Goal: Register for event/course

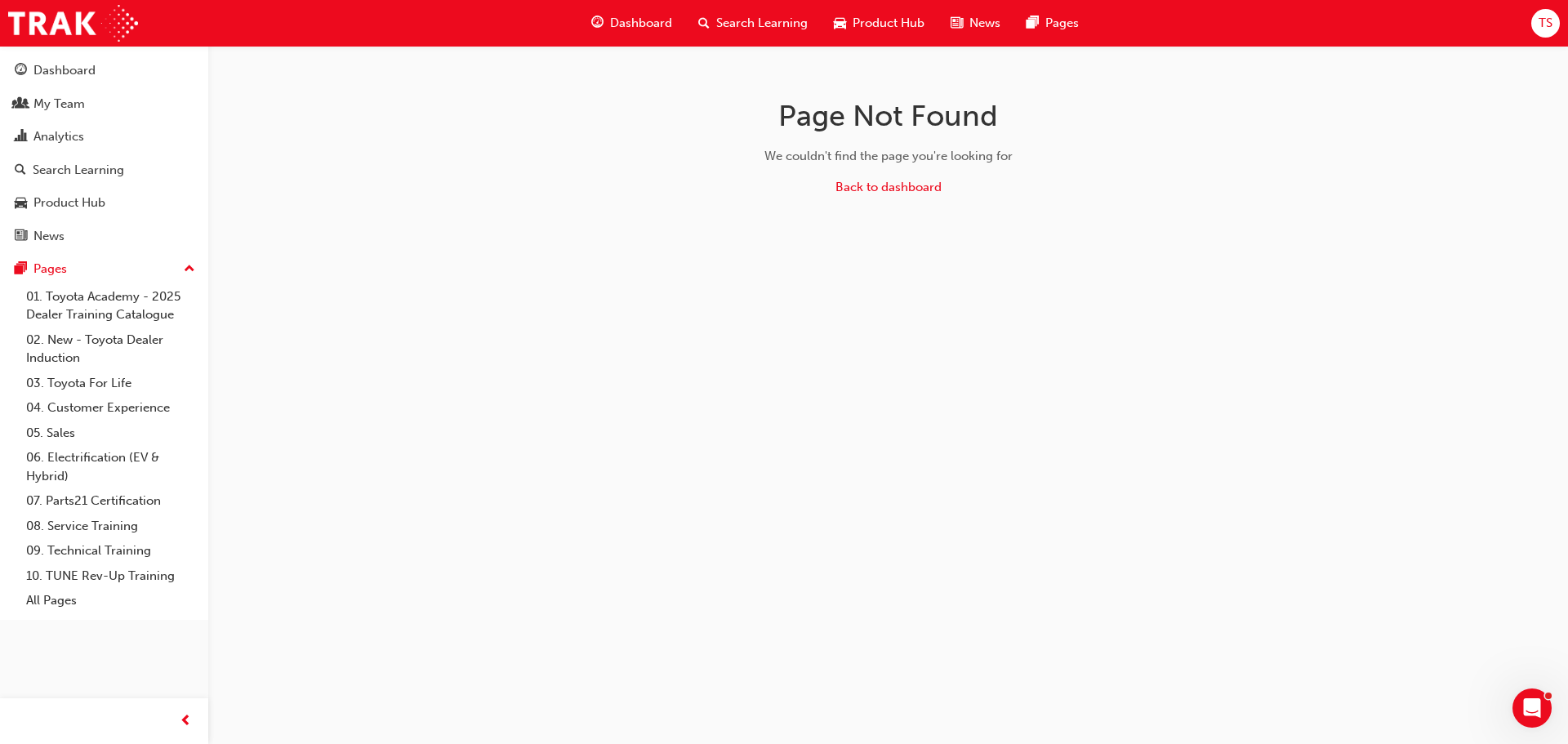
click at [1232, 237] on div "Page Not Found We couldn't find the page you're looking for Back to dashboard" at bounding box center [784, 372] width 1568 height 744
click at [81, 104] on div "My Team" at bounding box center [60, 104] width 51 height 19
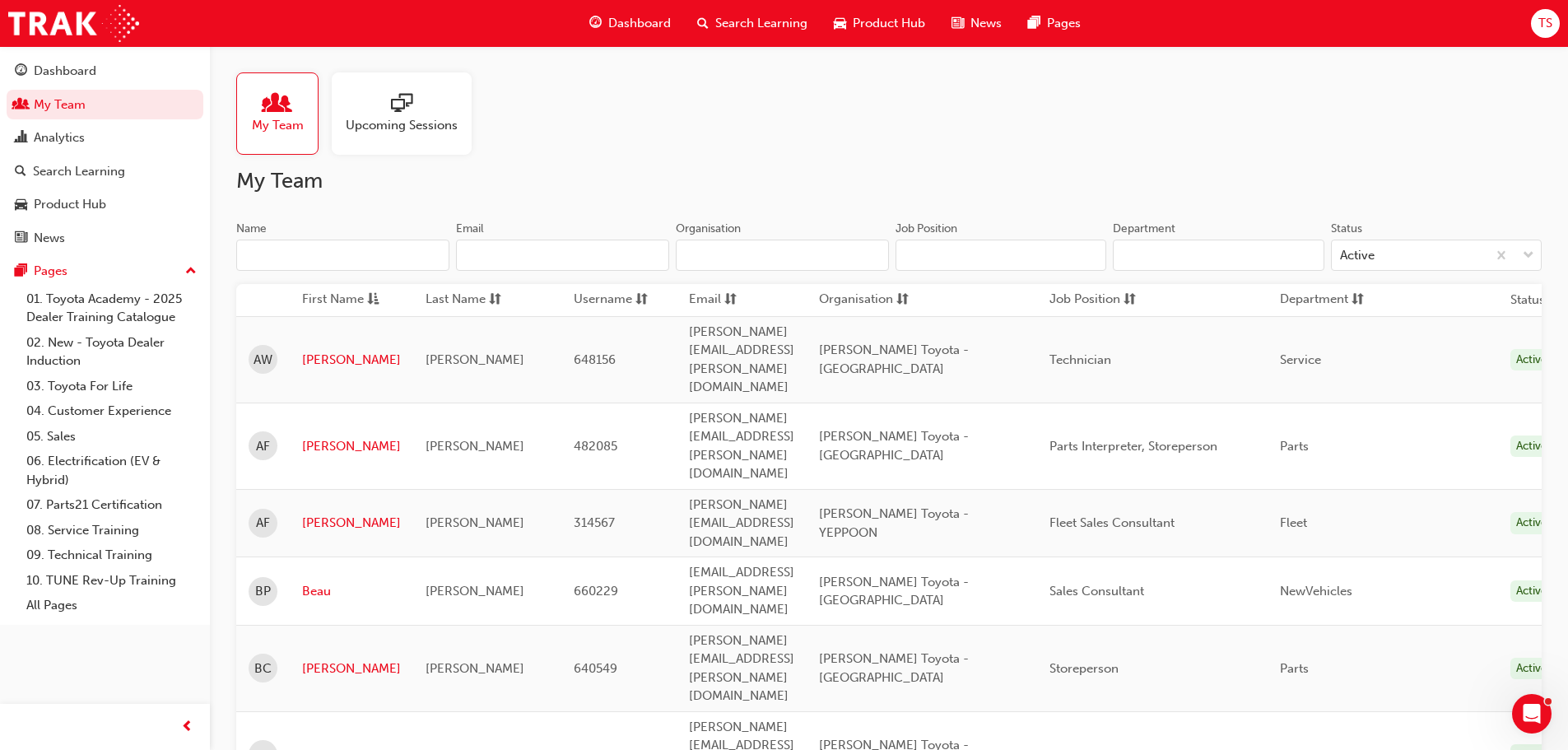
click at [347, 248] on input "Name" at bounding box center [343, 255] width 213 height 31
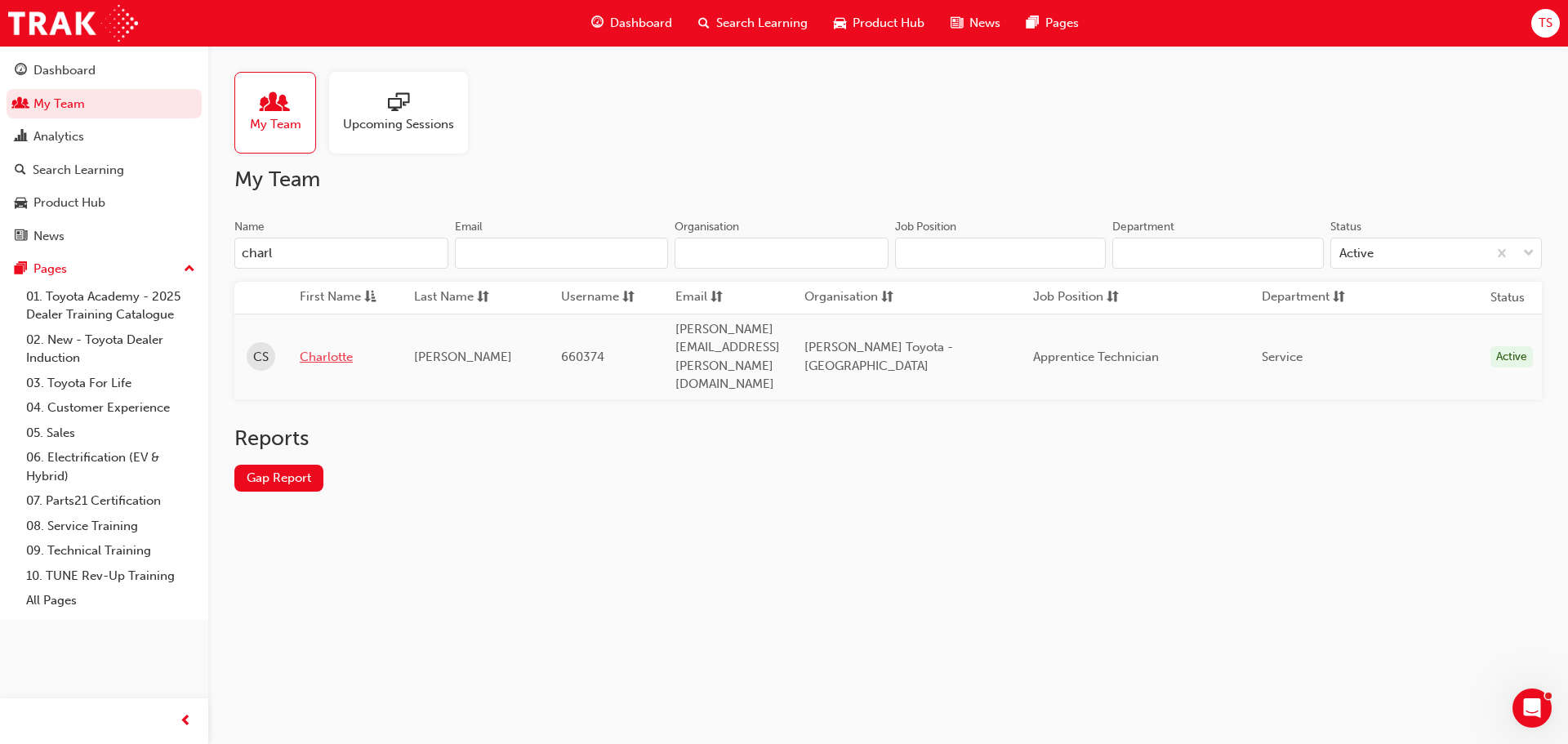
type input "charl"
click at [310, 348] on link "Charlotte" at bounding box center [344, 357] width 90 height 19
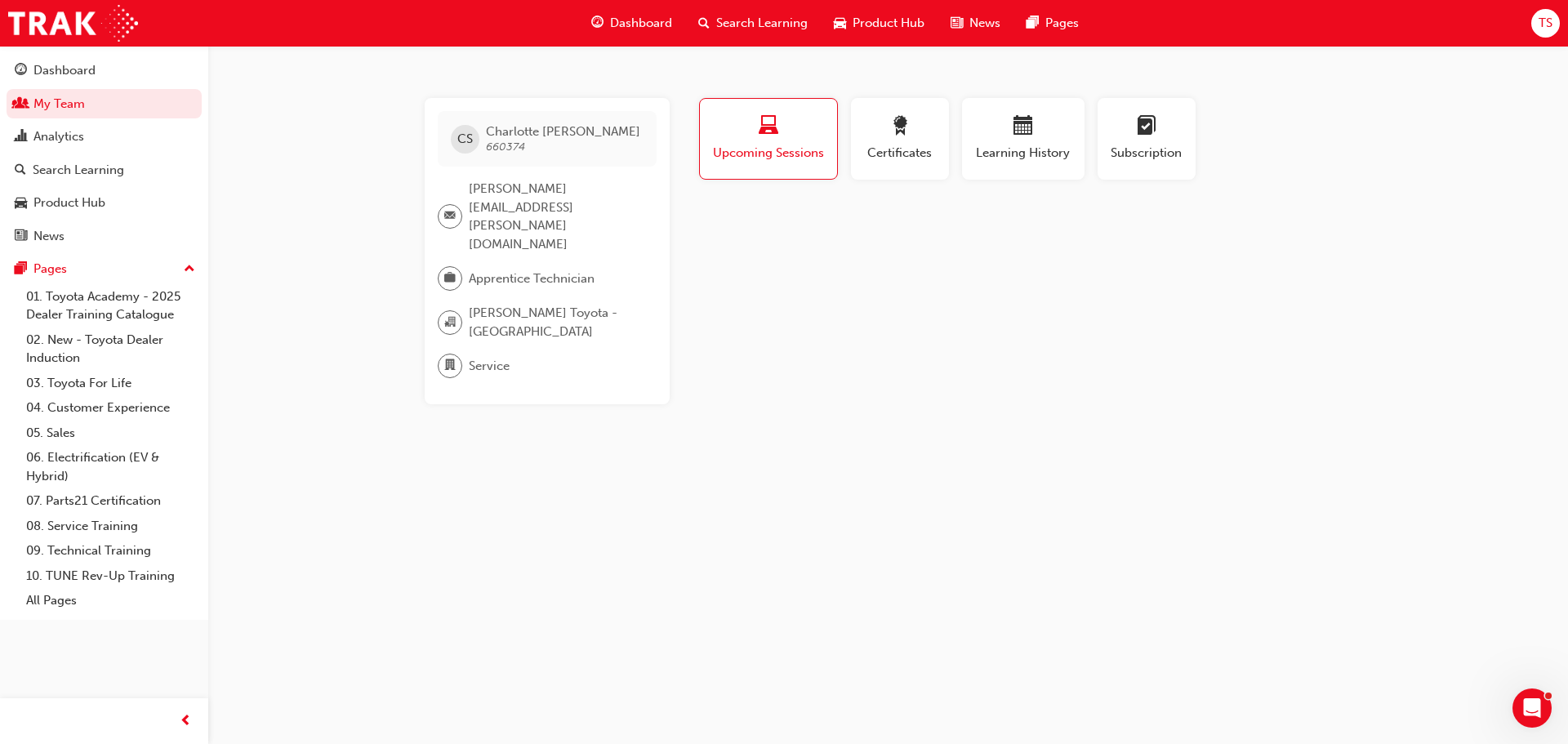
click at [741, 24] on span "Search Learning" at bounding box center [762, 23] width 92 height 19
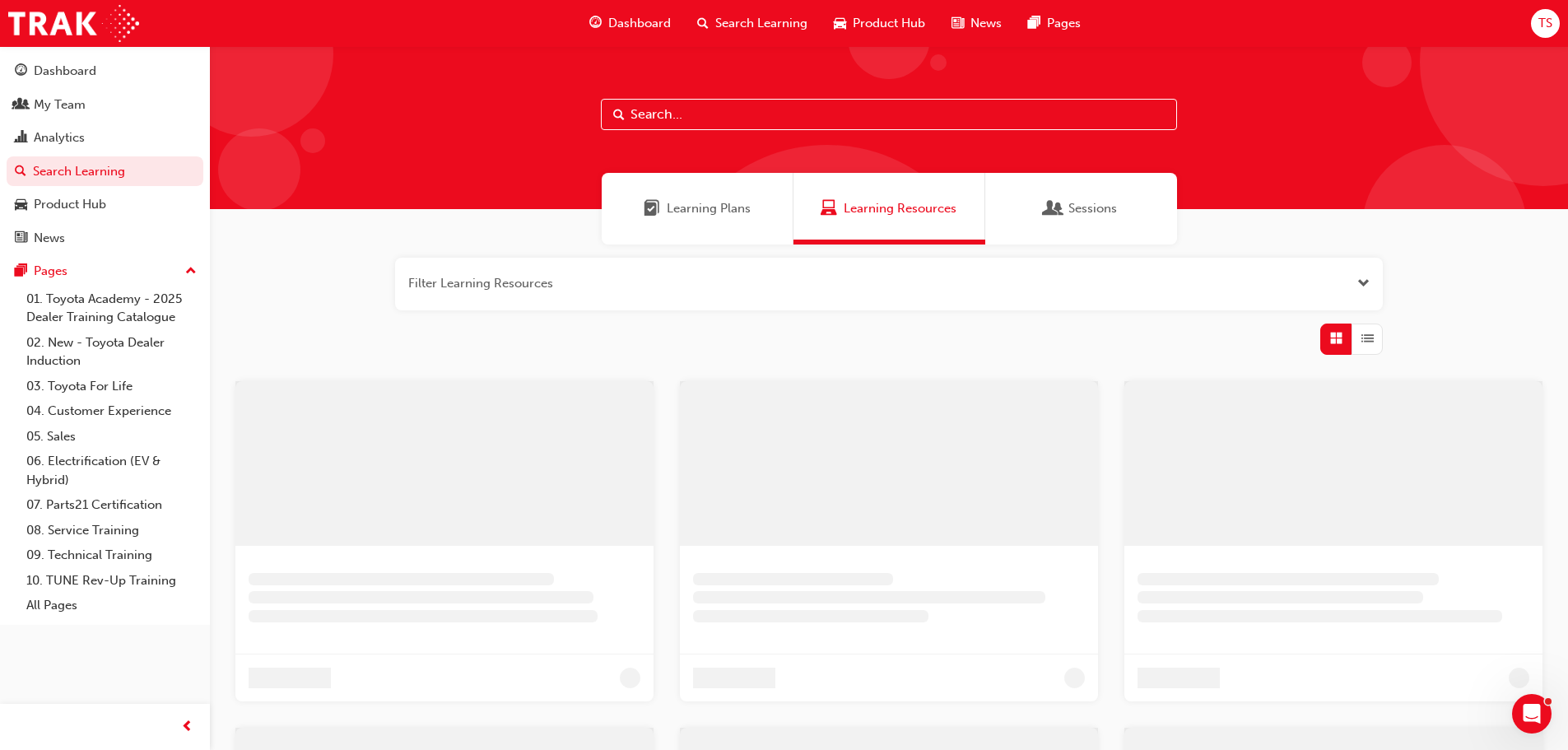
click at [686, 115] on input "text" at bounding box center [889, 115] width 576 height 31
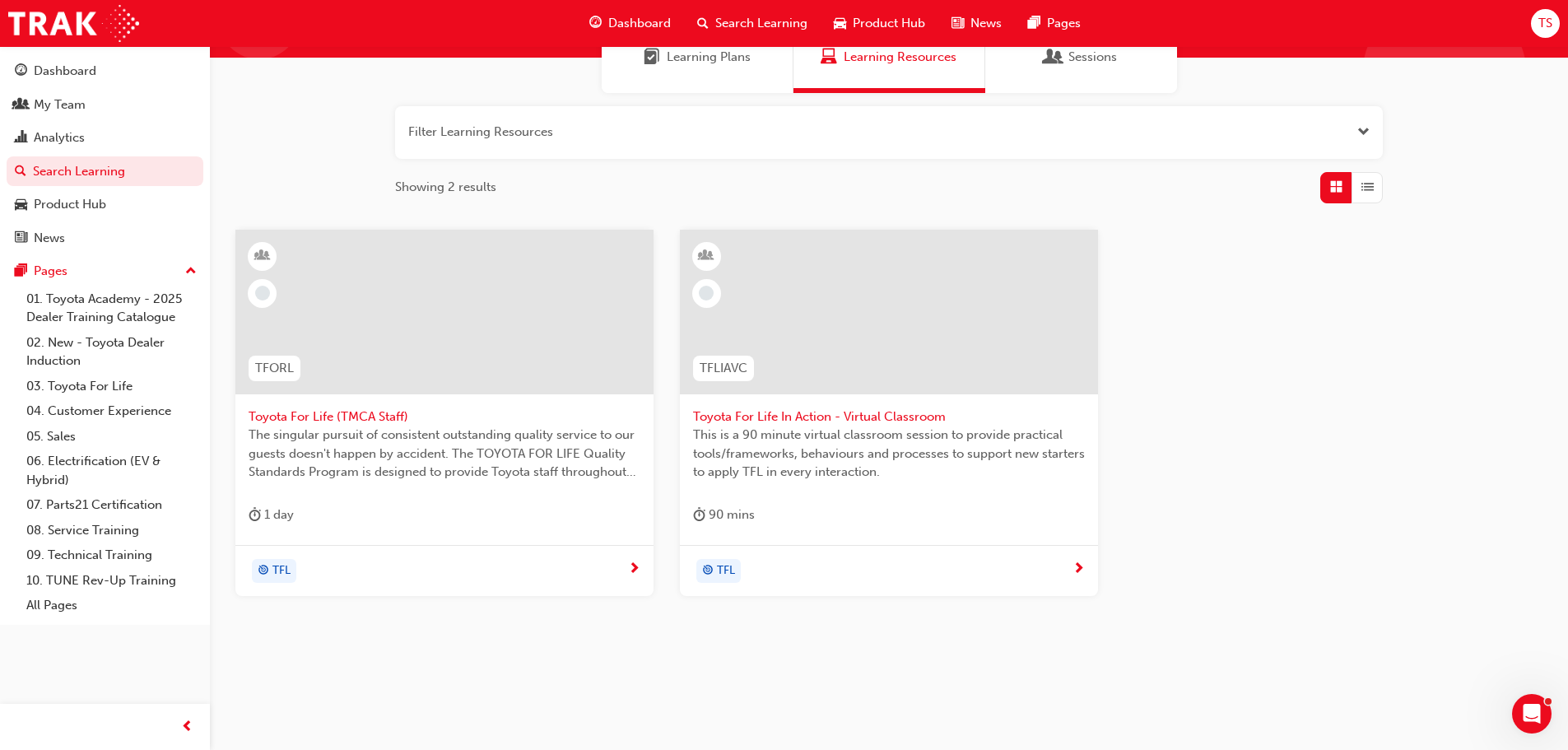
scroll to position [157, 0]
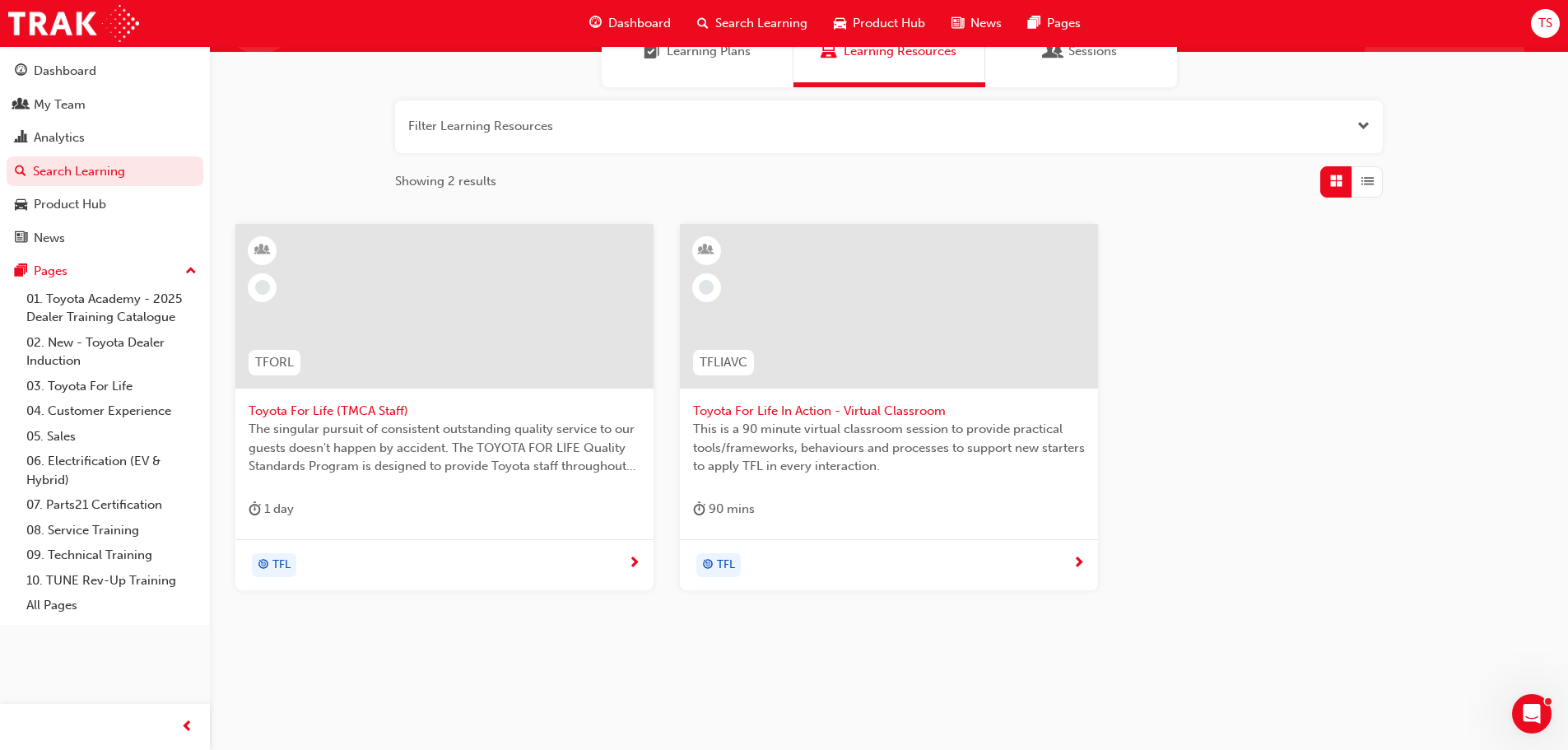
type input "toyota for life"
click at [818, 412] on span "Toyota For Life In Action - Virtual Classroom" at bounding box center [889, 411] width 392 height 19
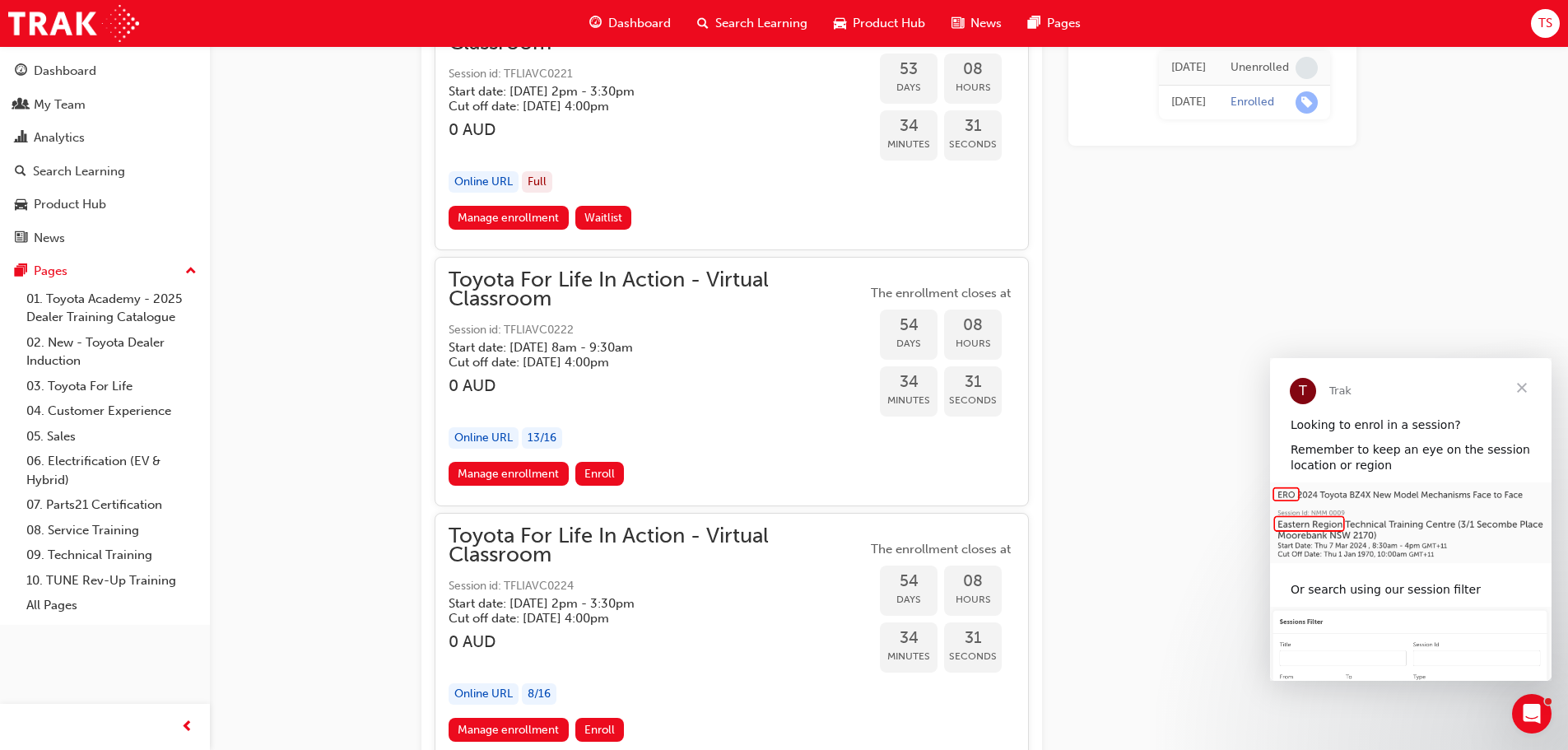
scroll to position [17985, 0]
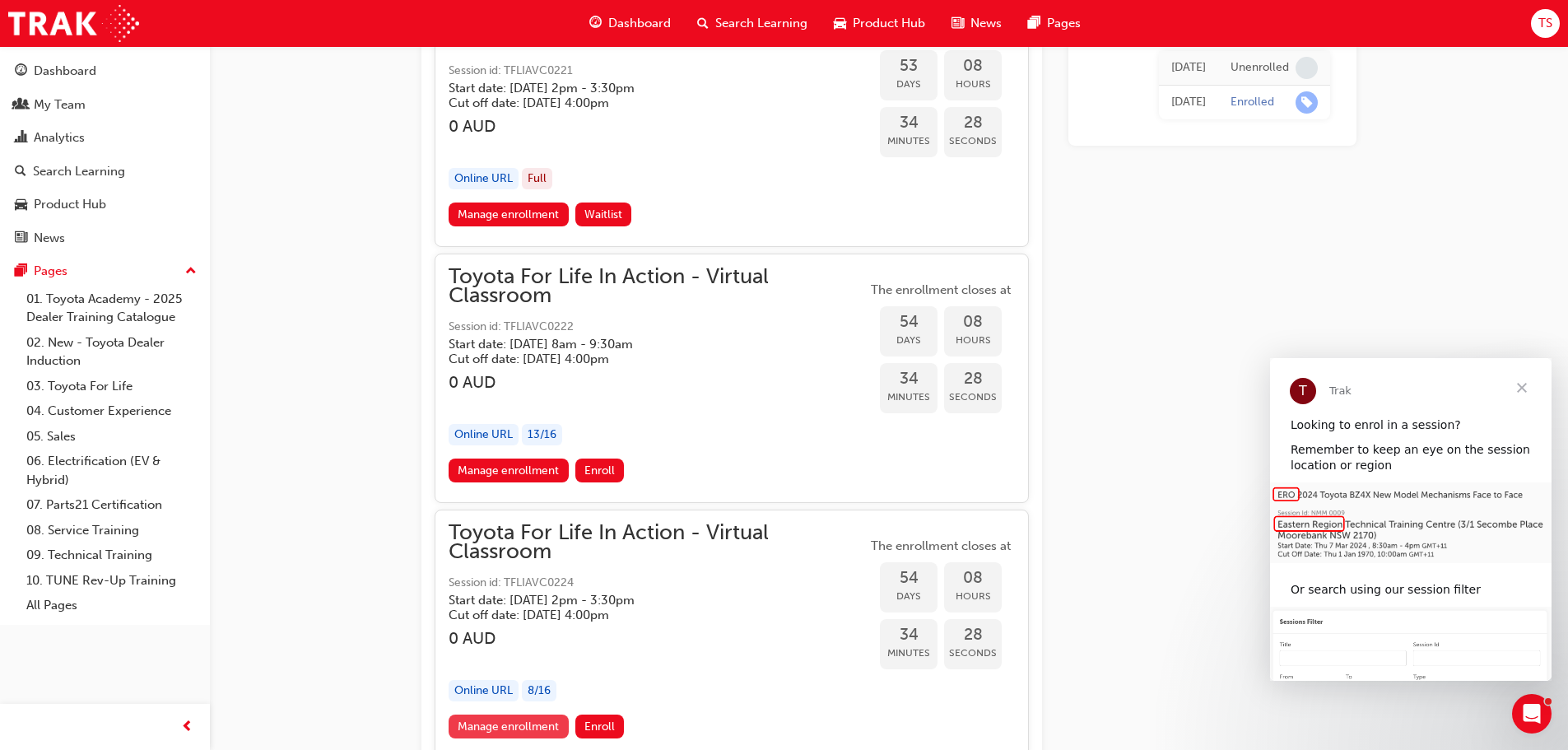
click at [513, 719] on link "Manage enrollment" at bounding box center [509, 727] width 120 height 24
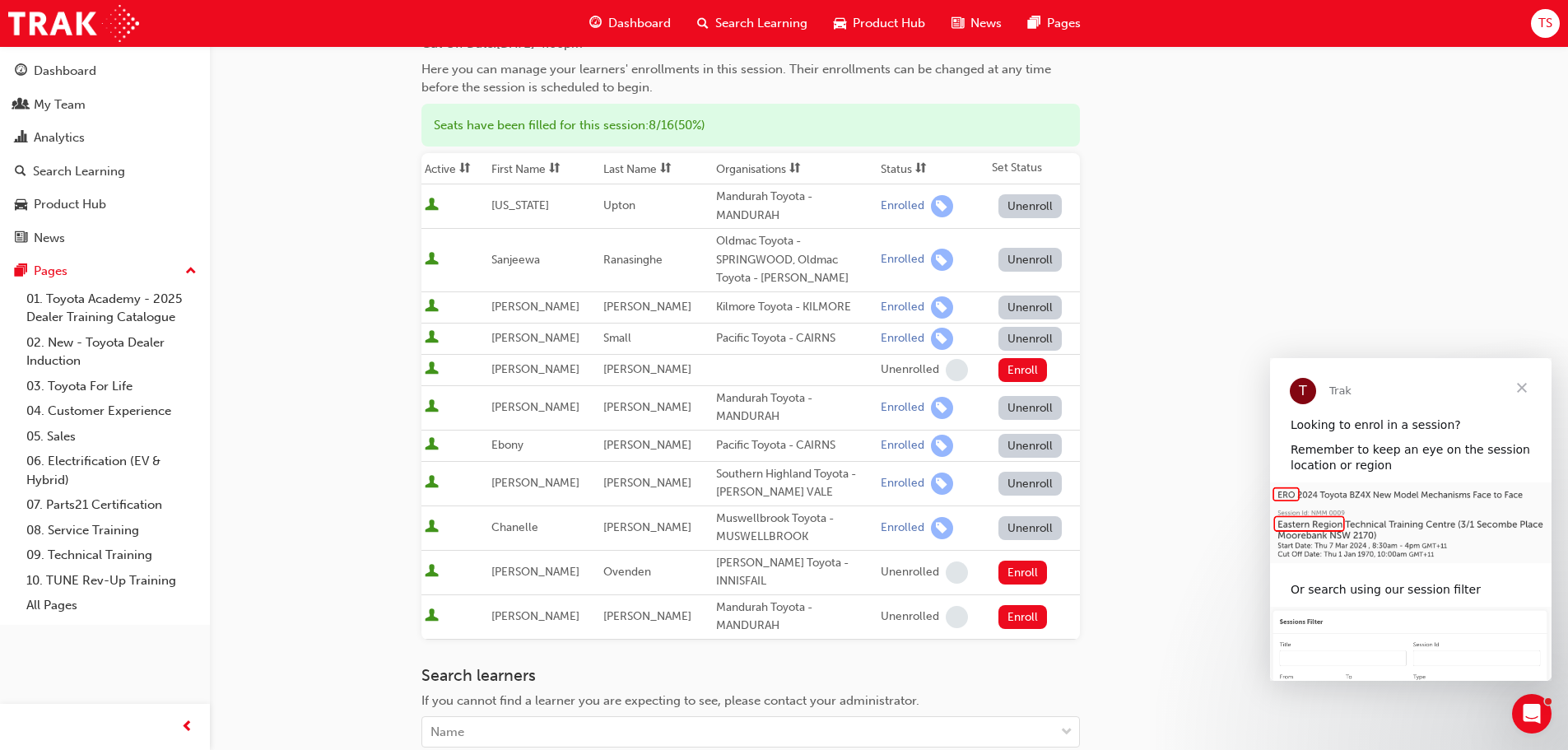
scroll to position [247, 0]
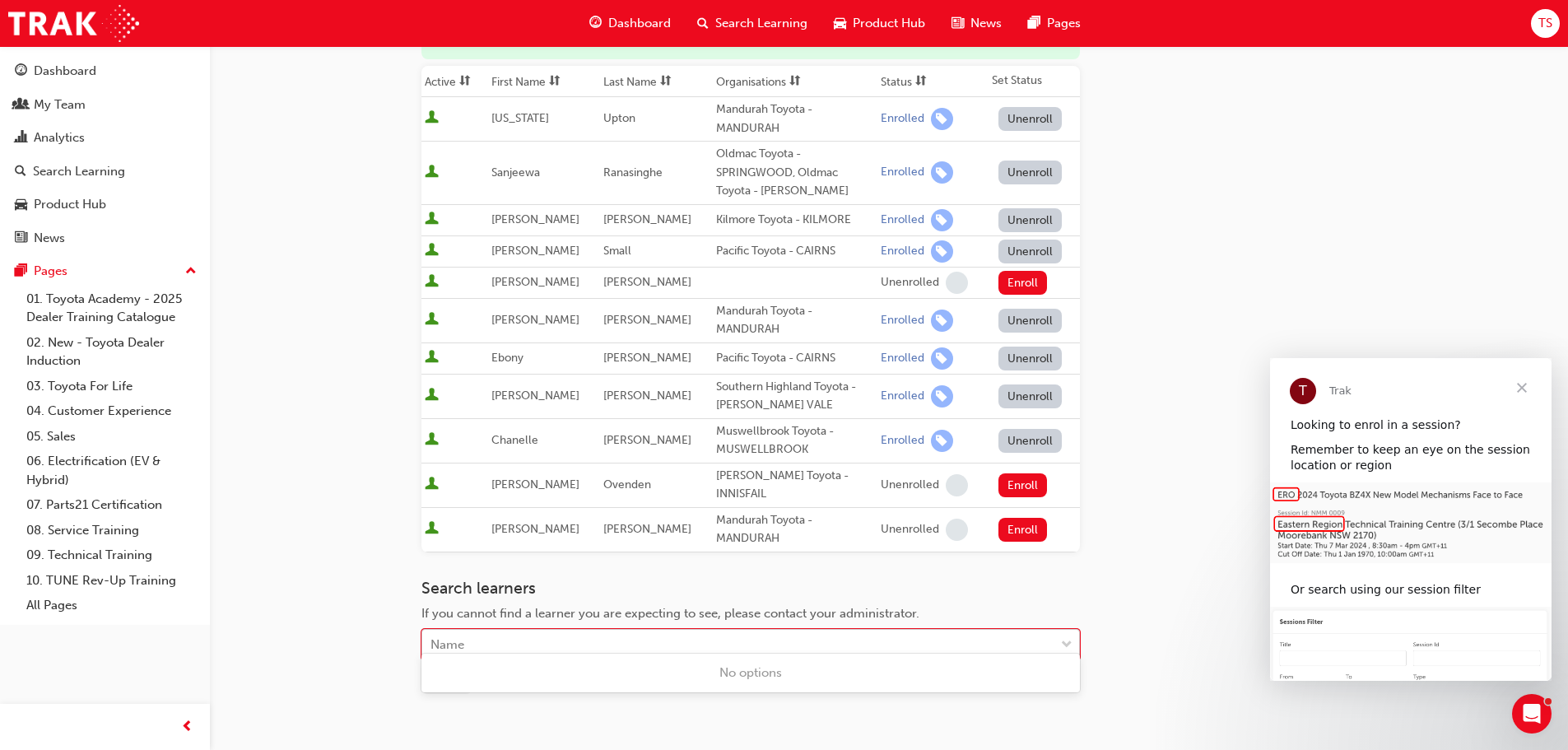
click at [520, 639] on div "Name" at bounding box center [738, 645] width 633 height 29
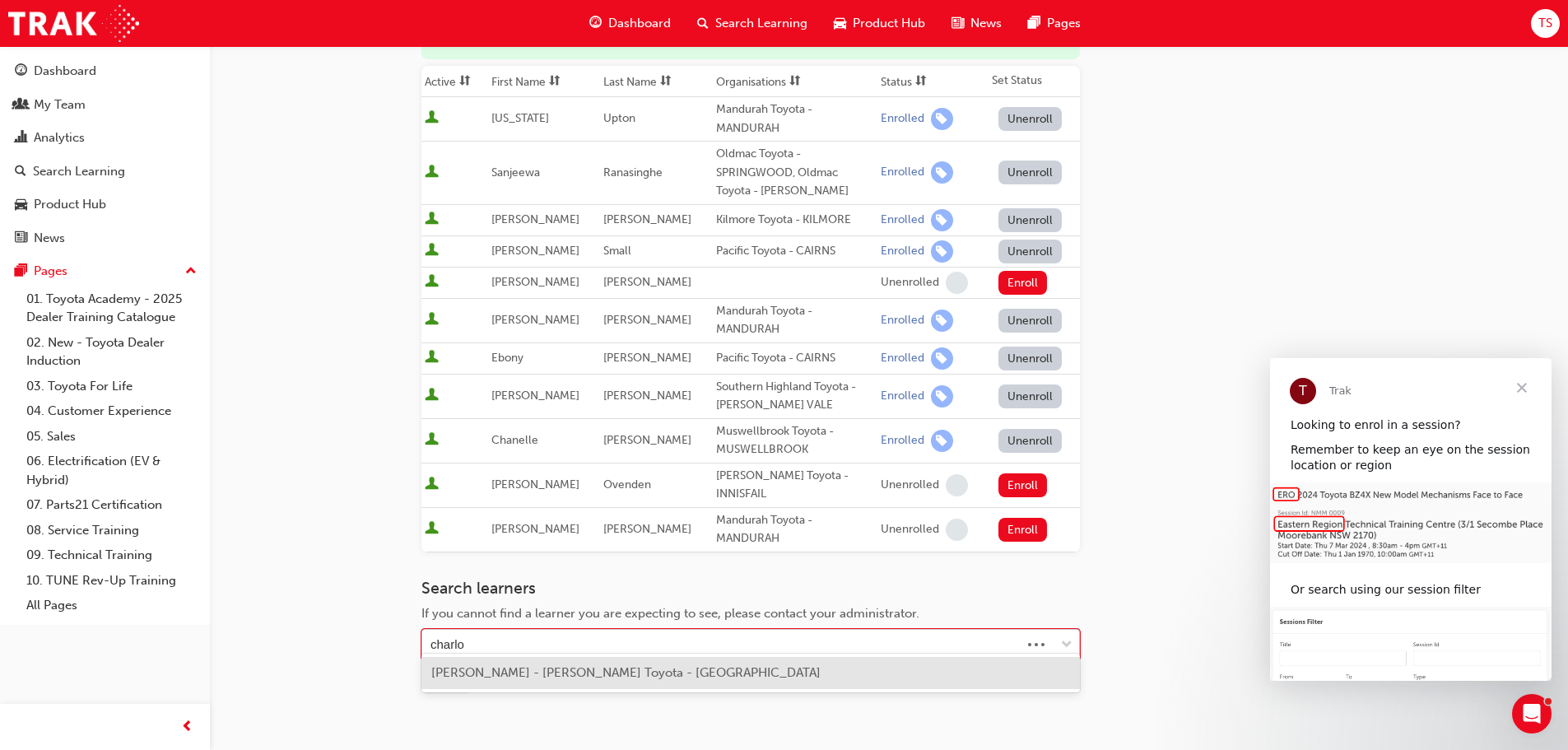
type input "[PERSON_NAME]"
click at [681, 666] on span "[PERSON_NAME] - [PERSON_NAME] Toyota - [GEOGRAPHIC_DATA]" at bounding box center [626, 672] width 390 height 15
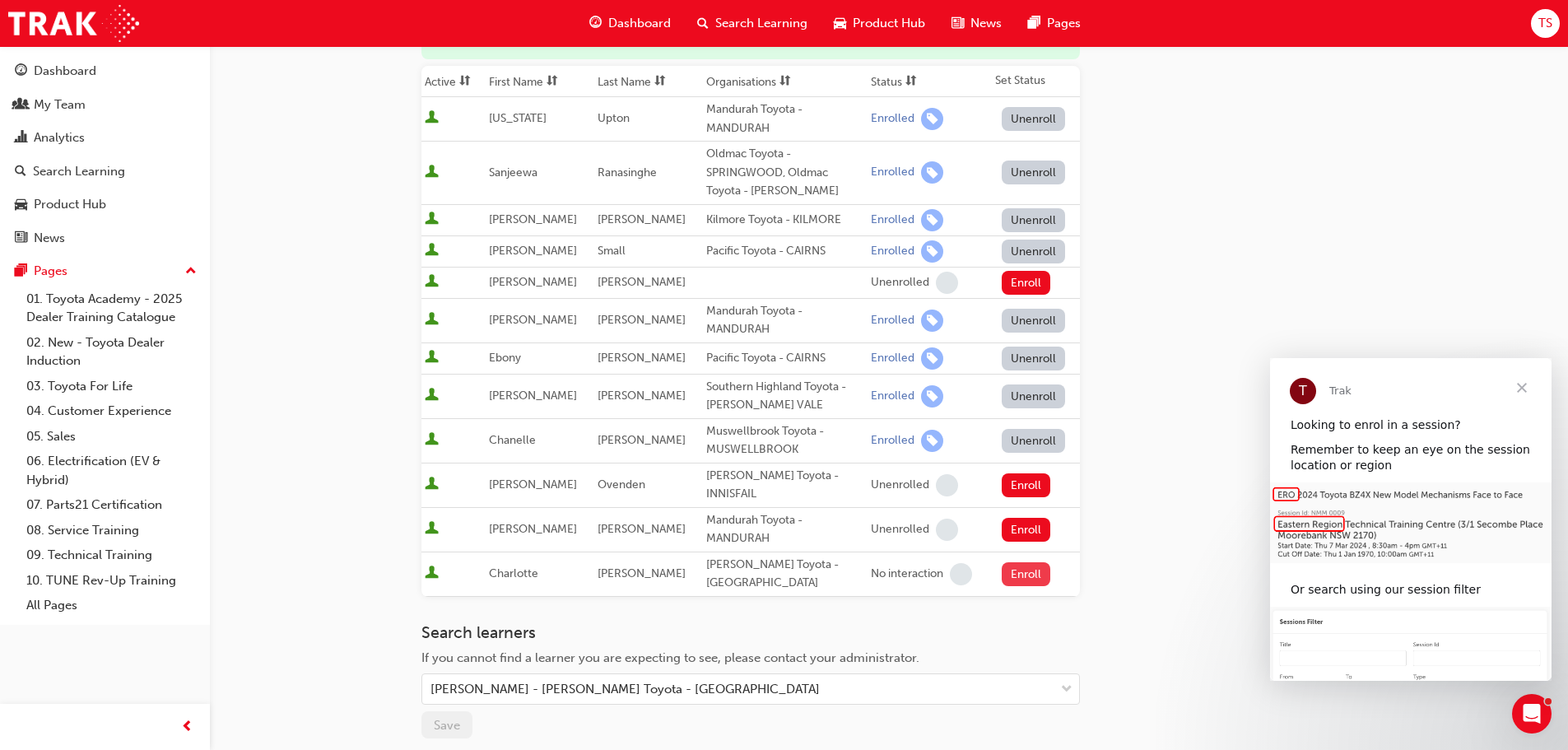
click at [1030, 562] on button "Enroll" at bounding box center [1026, 575] width 49 height 24
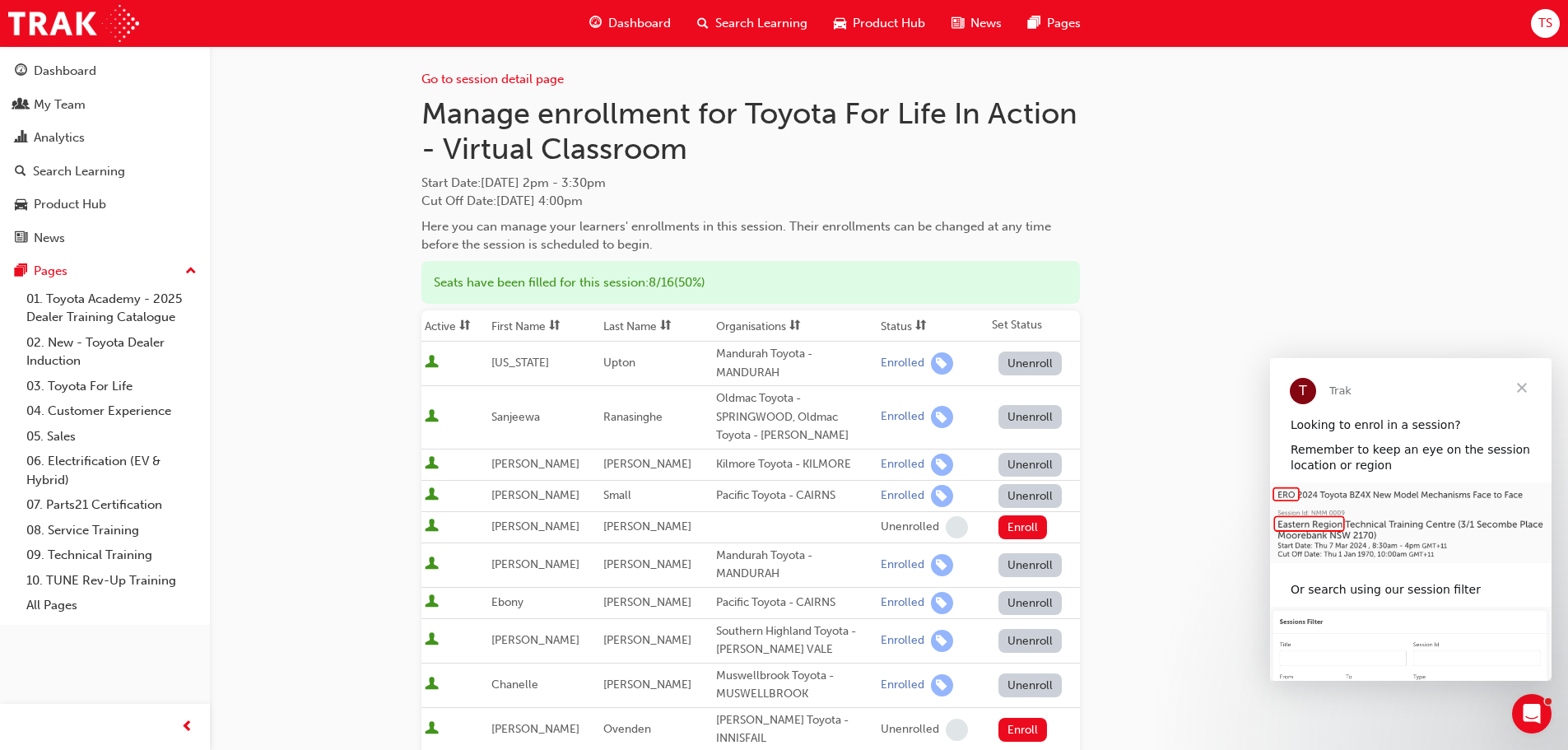
scroll to position [0, 0]
